Goal: Contribute content: Contribute content

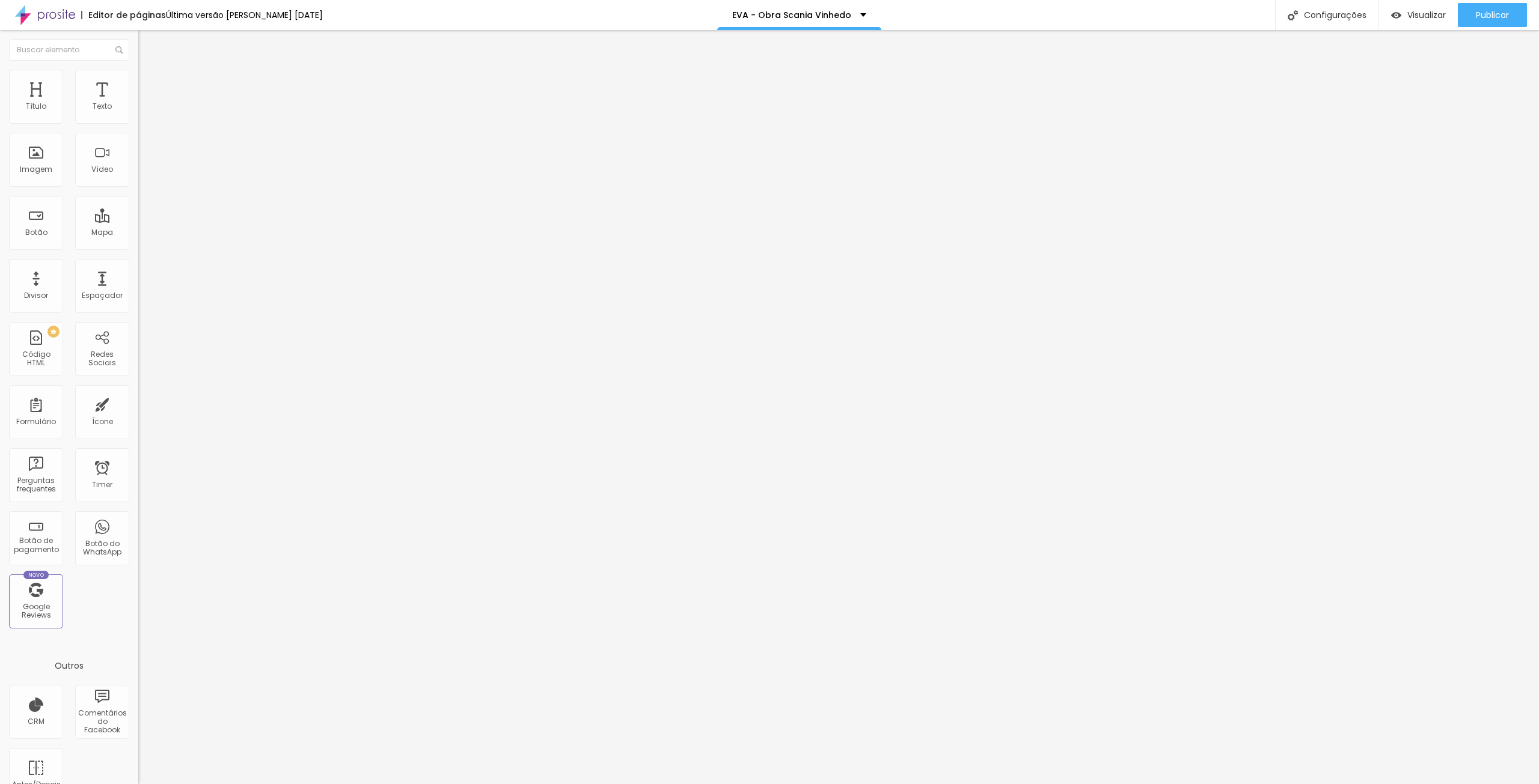
click at [138, 104] on span "Trocar imagem" at bounding box center [171, 98] width 66 height 10
click at [138, 179] on input "22 AGOSTO 2025" at bounding box center [210, 172] width 144 height 12
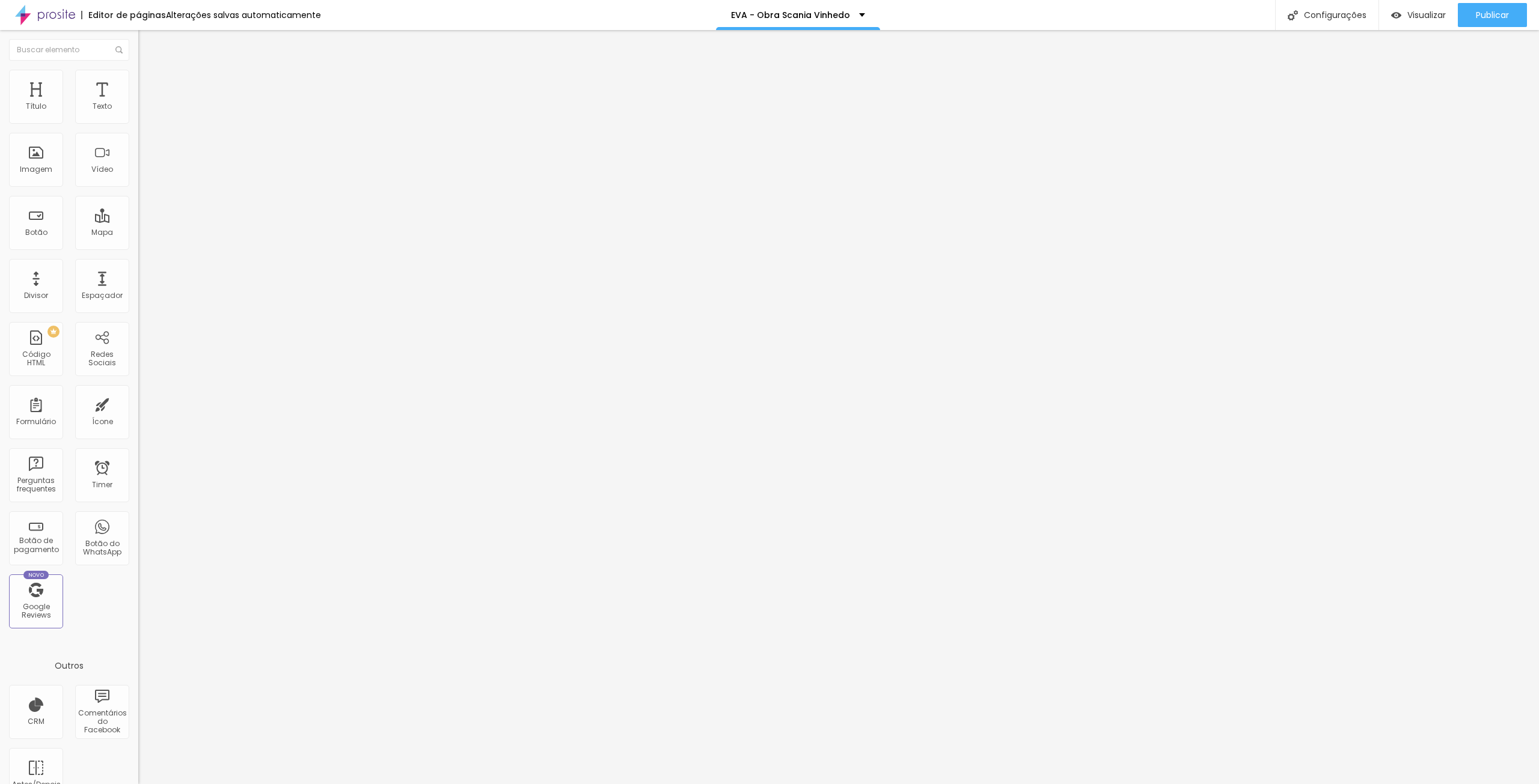
type input "29 AGOSTO 2025"
click at [138, 160] on span "Trocar imagem" at bounding box center [171, 155] width 66 height 10
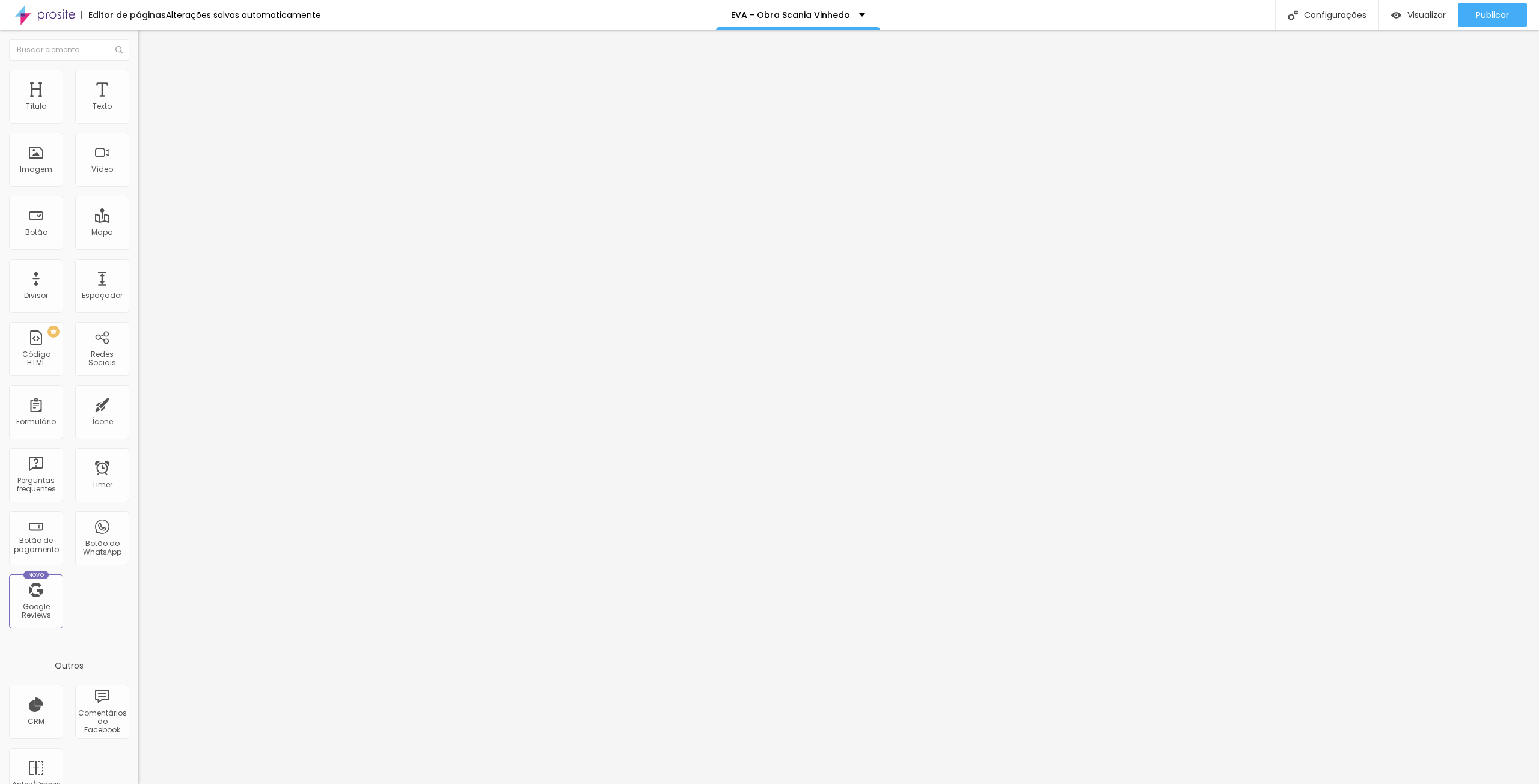
drag, startPoint x: 22, startPoint y: 334, endPoint x: 120, endPoint y: 357, distance: 100.7
click at [138, 179] on input "22 AGOSTO 2025" at bounding box center [210, 172] width 144 height 12
type input "29 AGOSTO 2025"
click at [138, 160] on span "Trocar imagem" at bounding box center [171, 155] width 66 height 10
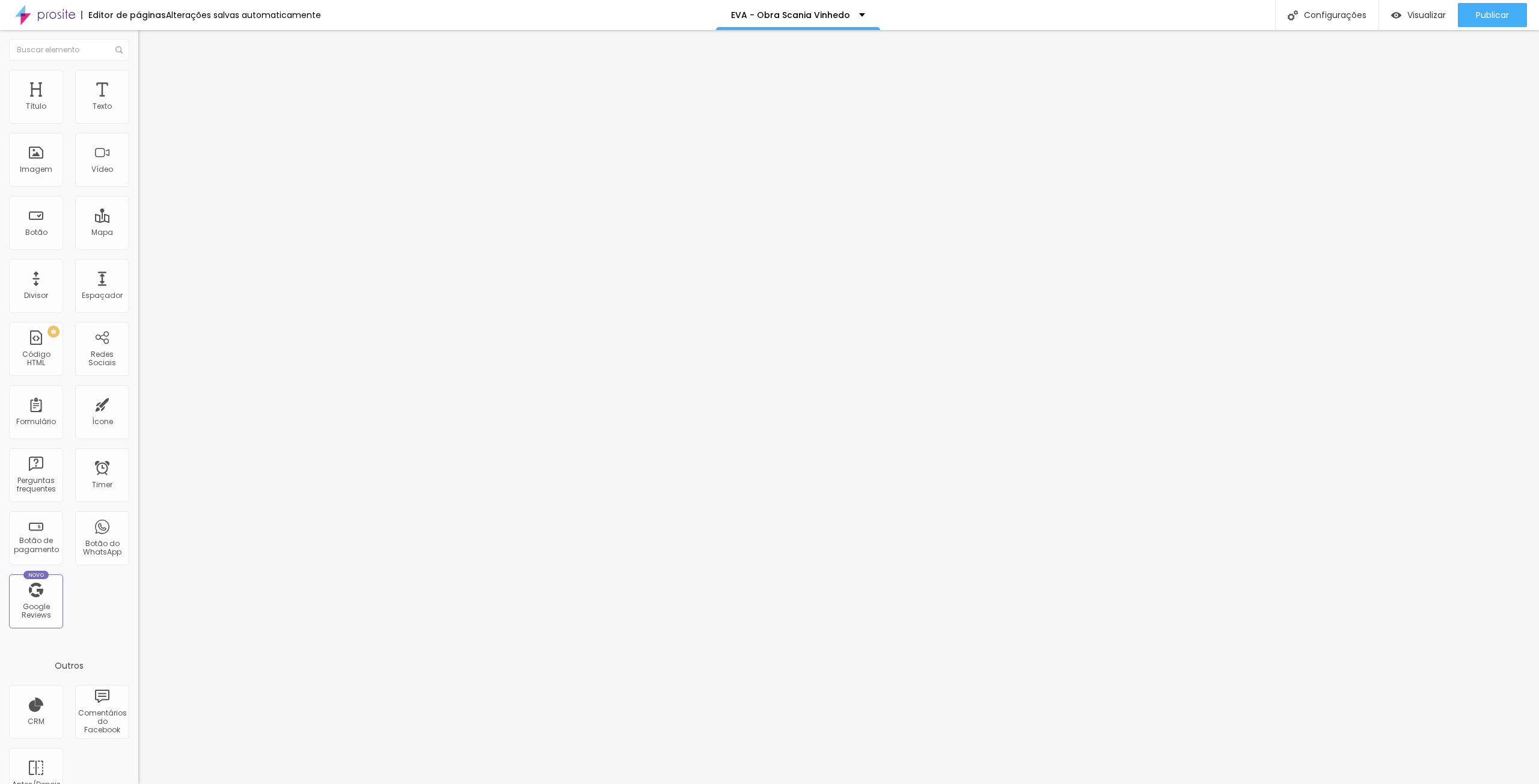
click at [138, 160] on span "Trocar imagem" at bounding box center [171, 155] width 66 height 10
click at [281, 783] on div at bounding box center [769, 791] width 1539 height 0
click at [279, 783] on div at bounding box center [769, 791] width 1539 height 0
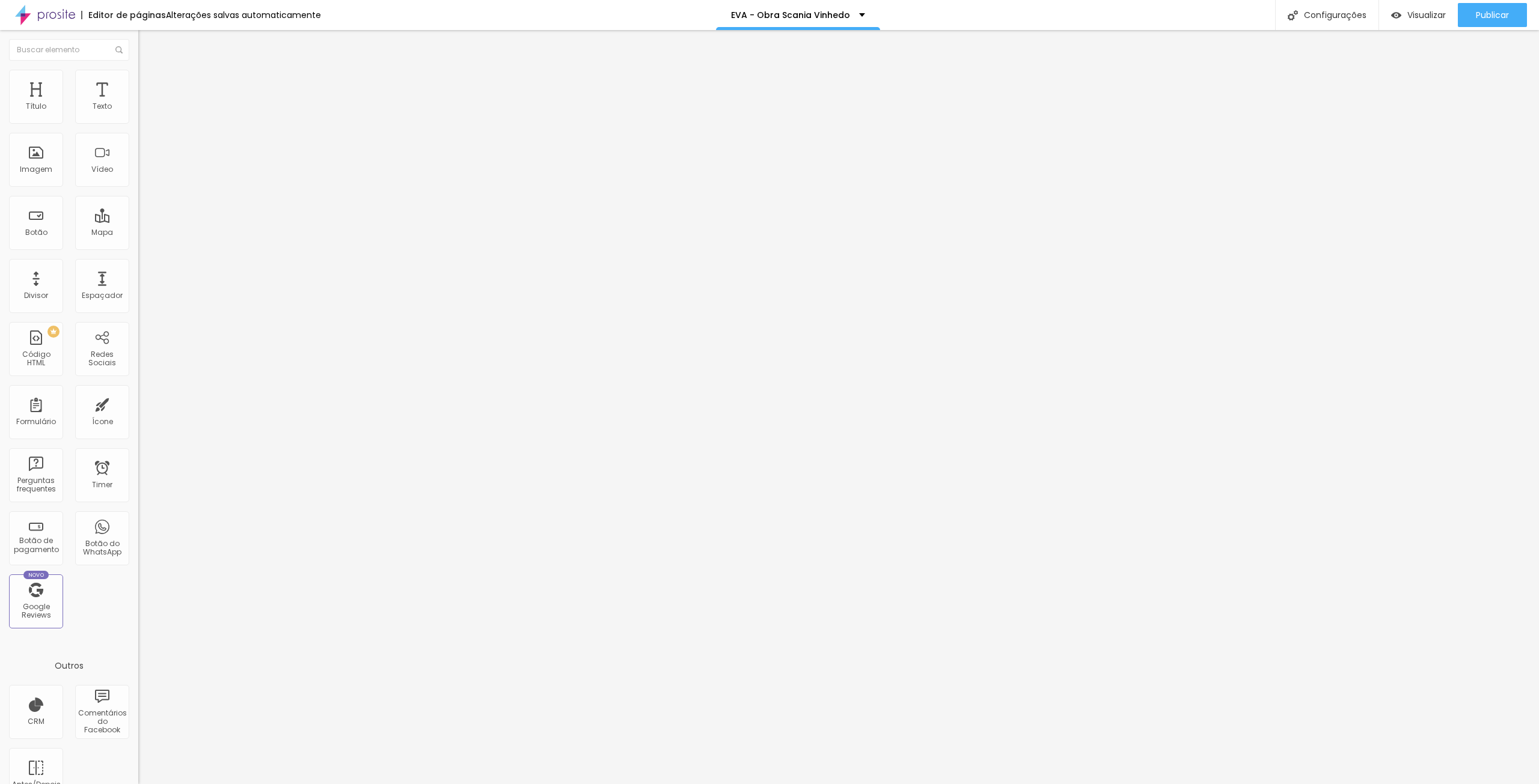
click at [138, 160] on span "Trocar imagem" at bounding box center [171, 155] width 66 height 10
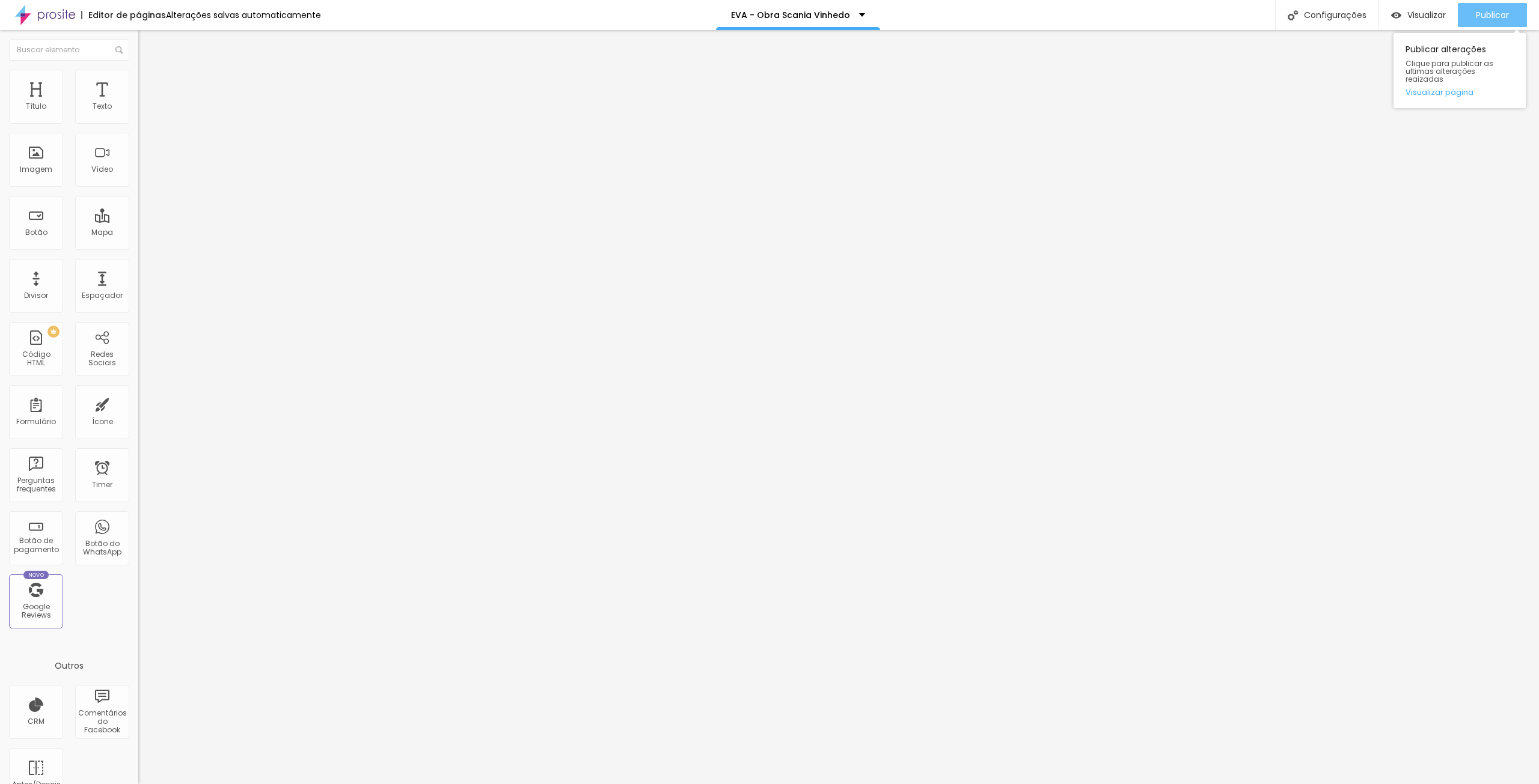
click at [1492, 14] on span "Publicar" at bounding box center [1492, 15] width 33 height 9
click at [1416, 15] on span "Visualizar" at bounding box center [1427, 15] width 39 height 9
